Goal: Use online tool/utility: Utilize a website feature to perform a specific function

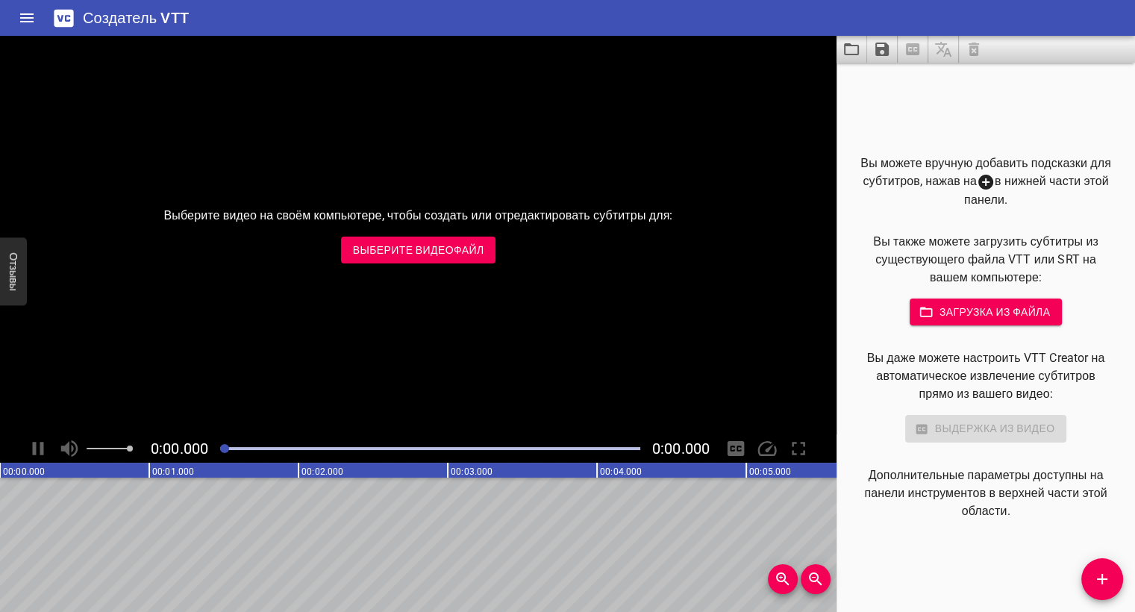
click at [405, 250] on ya-tr-span "Выберите видеофайл" at bounding box center [418, 250] width 131 height 19
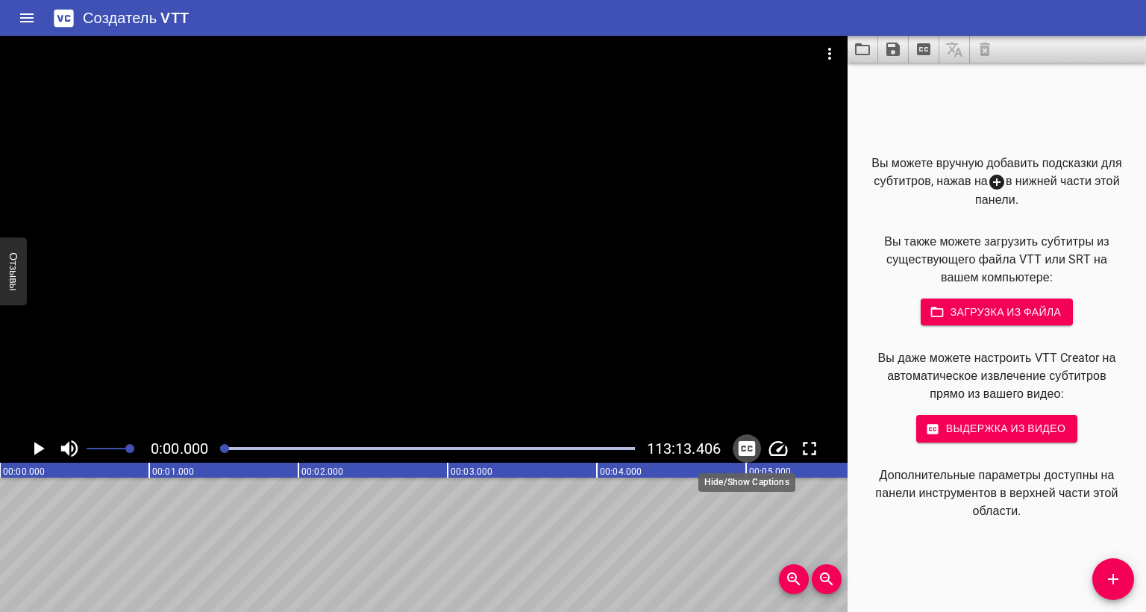
click at [751, 445] on icon "Переключение подписей" at bounding box center [747, 448] width 17 height 15
click at [922, 46] on icon "Извлечение подписей из видео" at bounding box center [923, 49] width 13 height 12
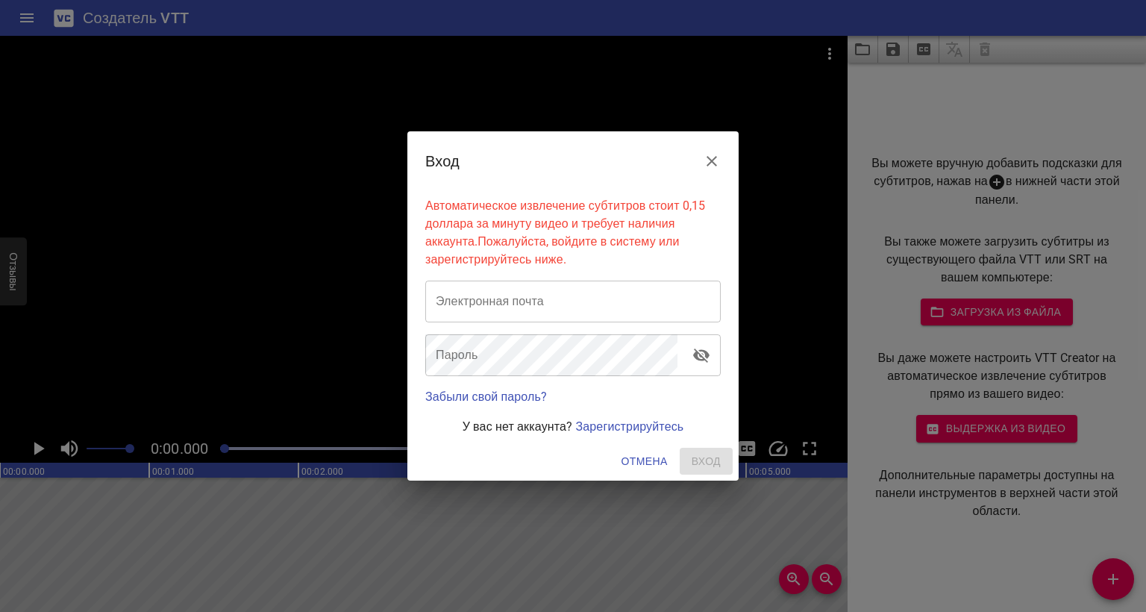
click at [710, 166] on icon "Закрыть" at bounding box center [712, 161] width 18 height 18
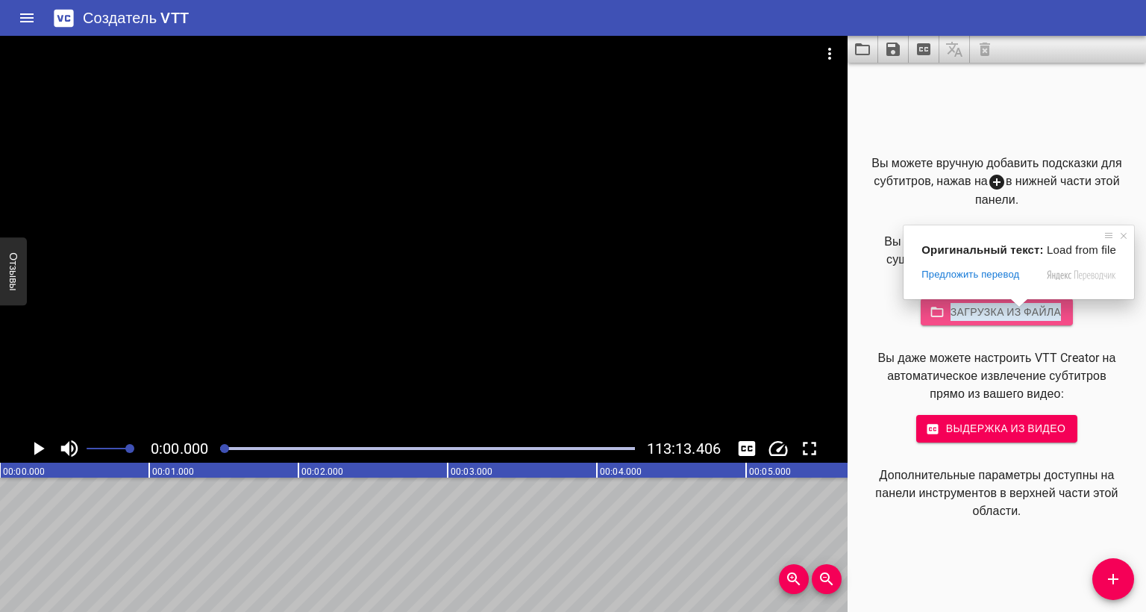
click at [982, 316] on ya-tr-span "Загрузка из файла" at bounding box center [1005, 312] width 111 height 19
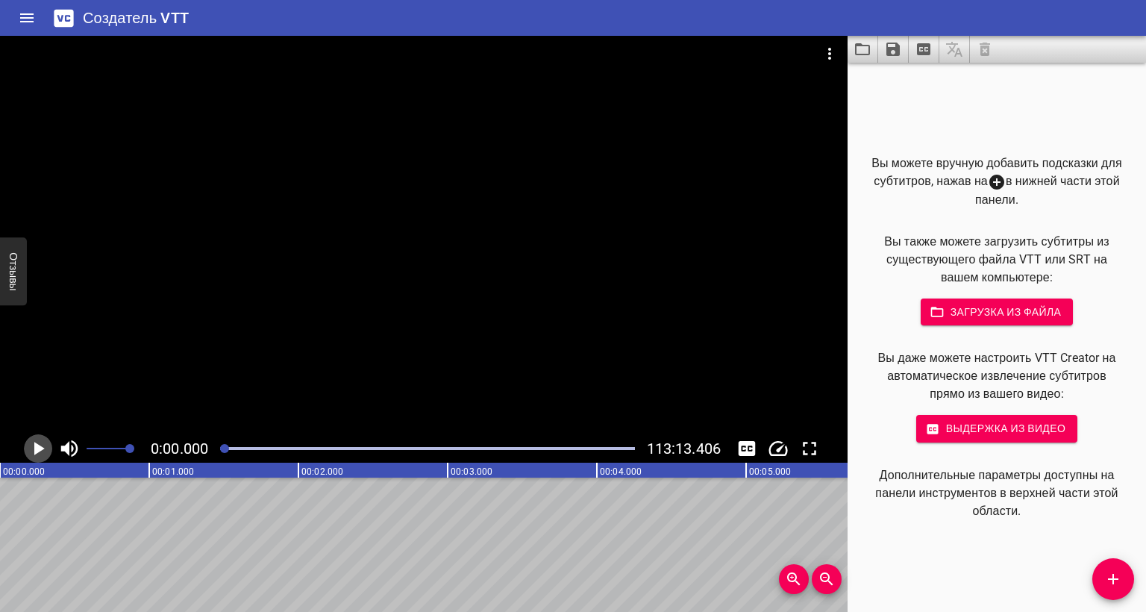
click at [33, 451] on icon "Воспроизведение / Пауза" at bounding box center [38, 448] width 22 height 22
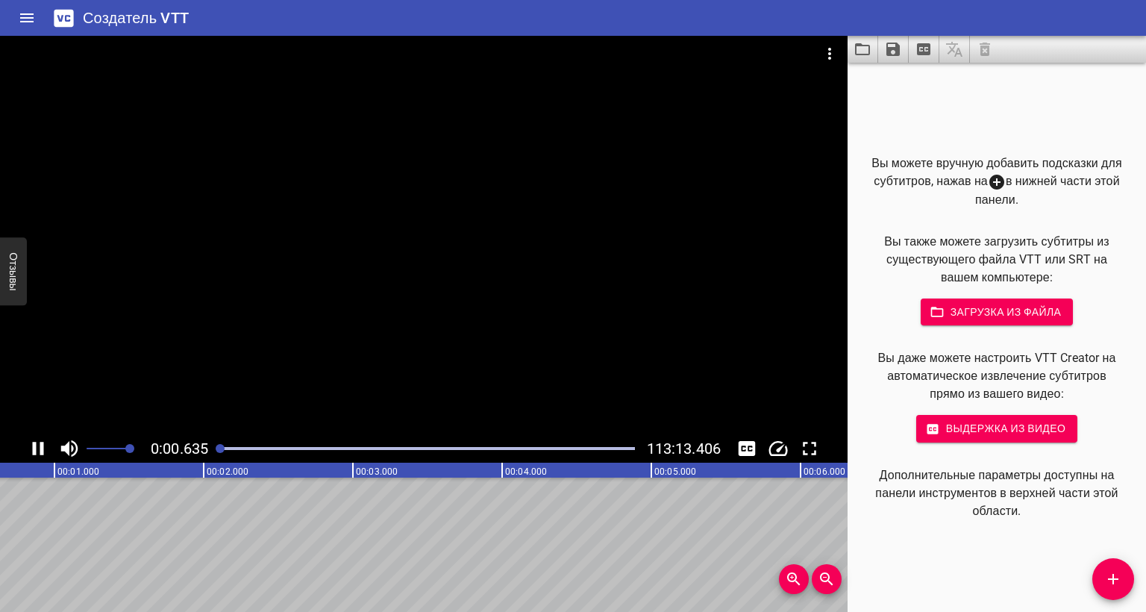
click at [253, 445] on div at bounding box center [427, 448] width 432 height 21
click at [294, 451] on div at bounding box center [427, 448] width 432 height 21
click at [322, 442] on div at bounding box center [431, 448] width 424 height 21
click at [358, 453] on div at bounding box center [431, 448] width 424 height 21
click at [393, 445] on div at bounding box center [431, 448] width 424 height 21
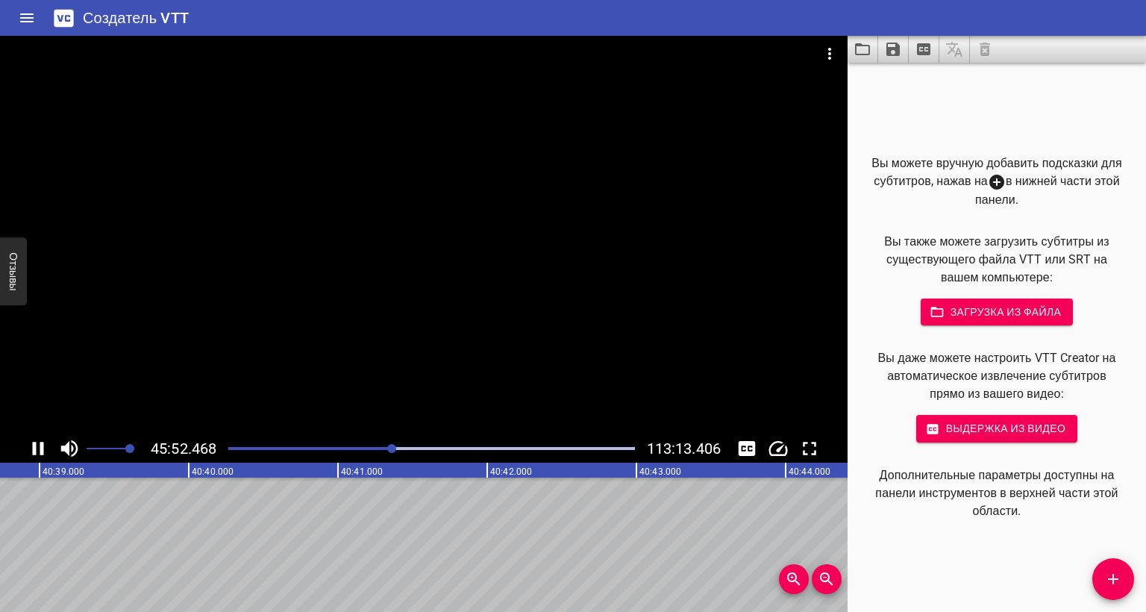
click at [385, 445] on div at bounding box center [431, 448] width 424 height 21
click at [375, 448] on div "Ход игры" at bounding box center [182, 448] width 406 height 3
click at [391, 445] on div at bounding box center [431, 448] width 424 height 21
click at [402, 445] on div at bounding box center [431, 448] width 424 height 21
click at [411, 445] on div at bounding box center [431, 448] width 424 height 21
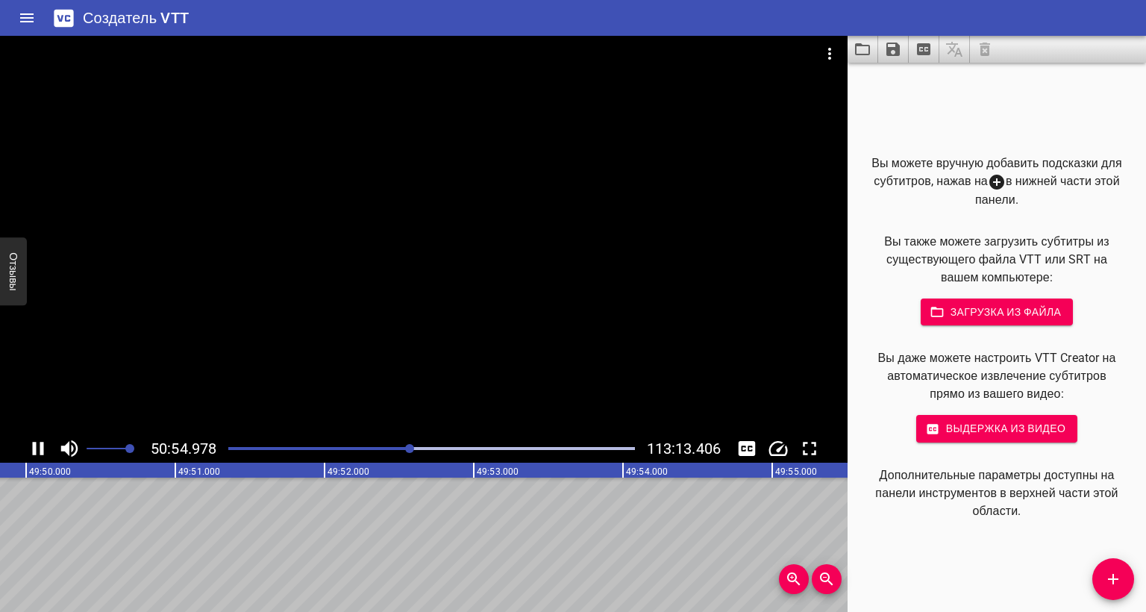
click at [357, 448] on div "Ход игры" at bounding box center [208, 448] width 406 height 3
click at [341, 451] on div at bounding box center [431, 448] width 424 height 21
click at [329, 448] on div "Ход игры" at bounding box center [137, 448] width 406 height 3
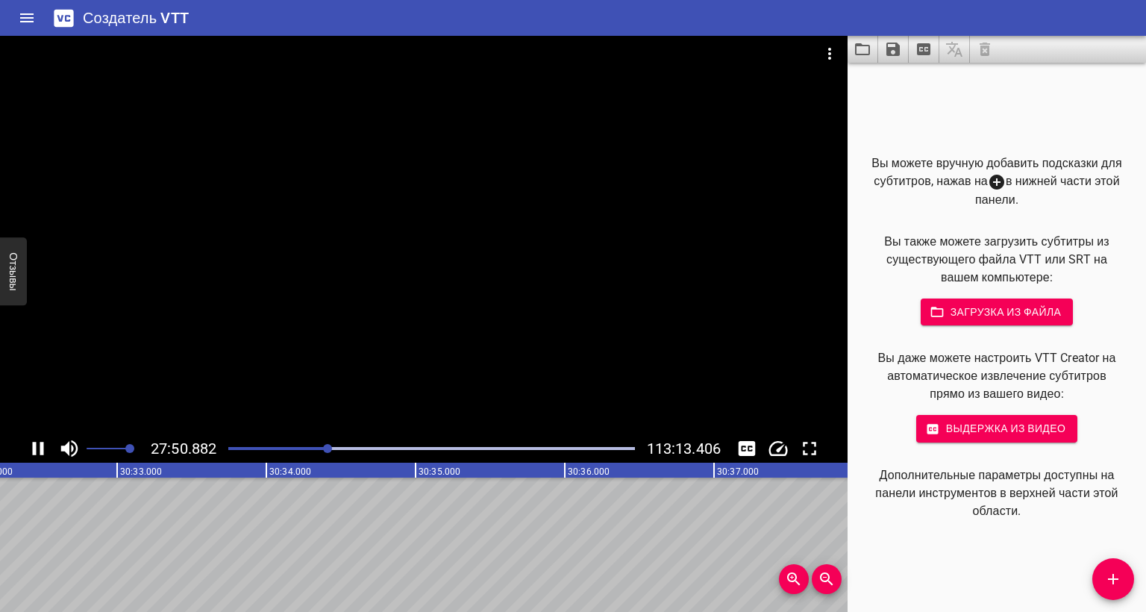
click at [298, 451] on div at bounding box center [431, 448] width 424 height 21
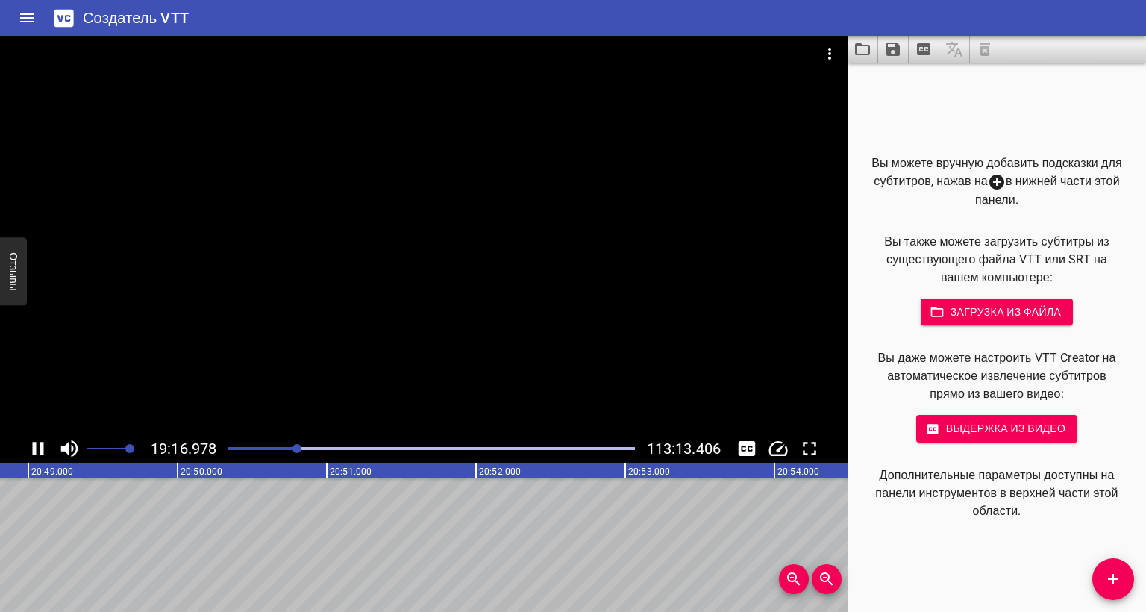
click at [287, 448] on div "Ход игры" at bounding box center [95, 448] width 406 height 3
click at [281, 448] on div "Ход игры" at bounding box center [84, 448] width 406 height 3
click at [266, 447] on div "Ход игры" at bounding box center [77, 448] width 406 height 3
click at [258, 447] on div "Ход игры" at bounding box center [62, 448] width 406 height 3
click at [243, 448] on div "Ход игры" at bounding box center [42, 448] width 414 height 3
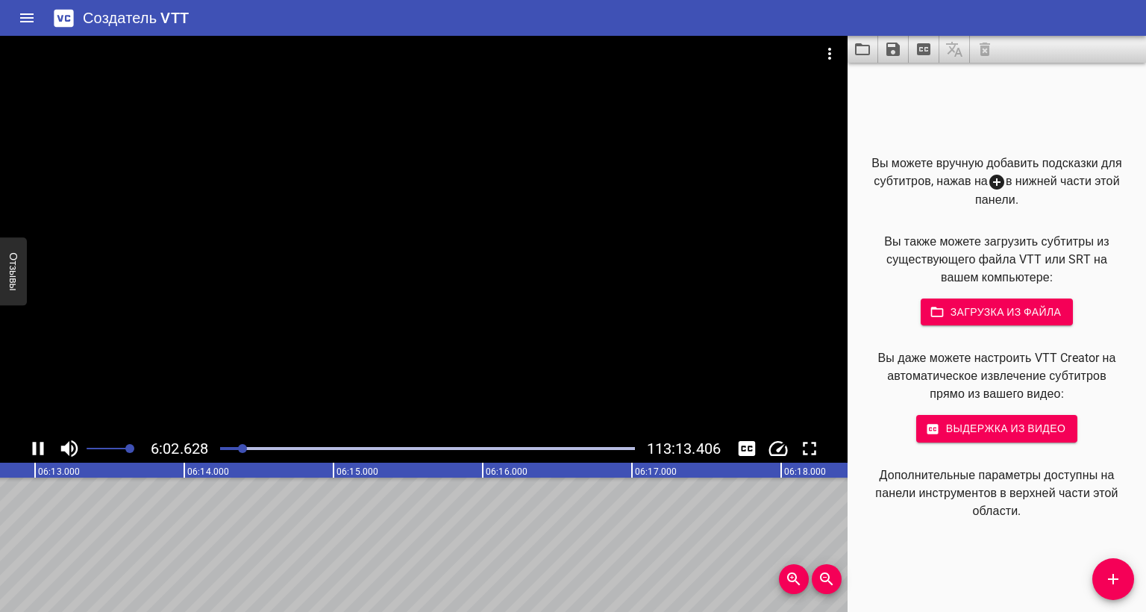
click at [239, 448] on div at bounding box center [242, 448] width 9 height 9
click at [230, 449] on div "Ход игры" at bounding box center [30, 448] width 414 height 3
click at [43, 448] on icon "Воспроизведение / Пауза" at bounding box center [38, 448] width 11 height 13
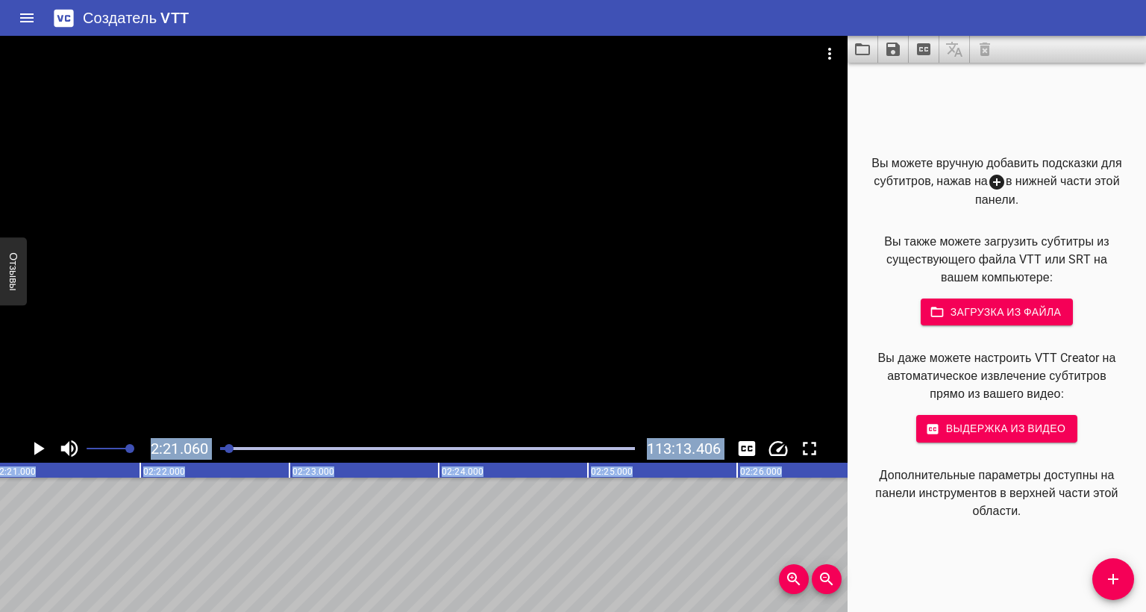
drag, startPoint x: 85, startPoint y: 507, endPoint x: 655, endPoint y: 119, distance: 689.5
click at [655, 119] on div "2:21.060 113:13.406 00:00.000 00:01.000 00:02.000 00:03.000 00:04.000 00:05.000…" at bounding box center [424, 324] width 848 height 576
